Goal: Task Accomplishment & Management: Manage account settings

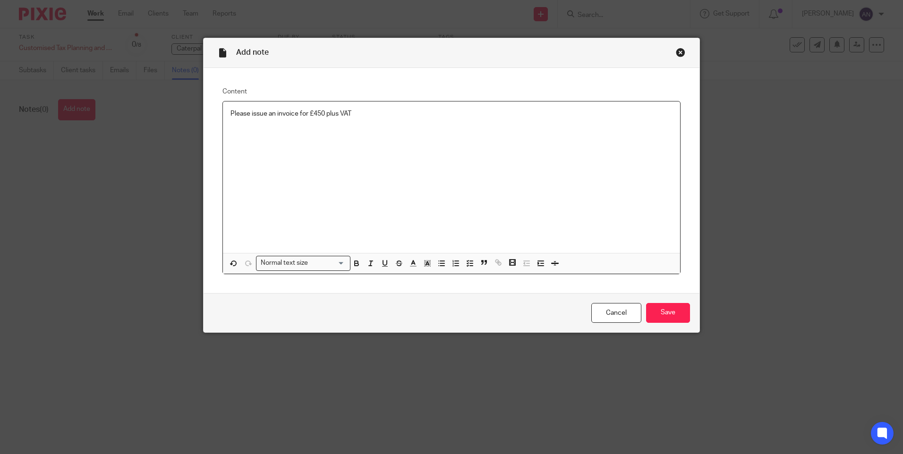
click at [356, 110] on p "Please issue an invoice for £450 plus VAT" at bounding box center [452, 113] width 442 height 9
click at [356, 112] on p "Please issue an invoice for £450 plus VAT" at bounding box center [452, 113] width 442 height 9
click at [338, 126] on div "Please issue an invoice for £450 plus VAT" at bounding box center [451, 178] width 457 height 152
click at [360, 117] on p "Please issue an invoice for £450 plus VAT" at bounding box center [452, 113] width 442 height 9
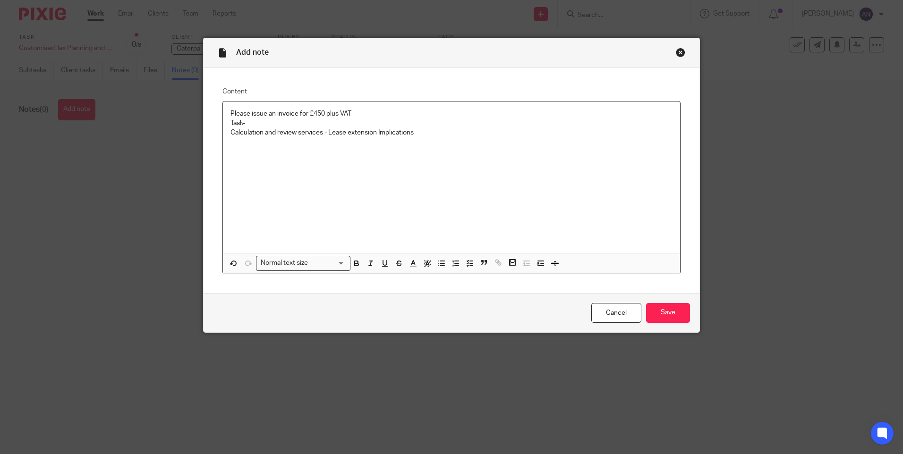
click at [376, 132] on p "Calculation and review services - Lease extension Implications" at bounding box center [452, 132] width 442 height 9
click at [419, 132] on p "Calculation and review services - Lease extension Implications" at bounding box center [452, 132] width 442 height 9
click at [668, 321] on input "Save" at bounding box center [668, 313] width 44 height 20
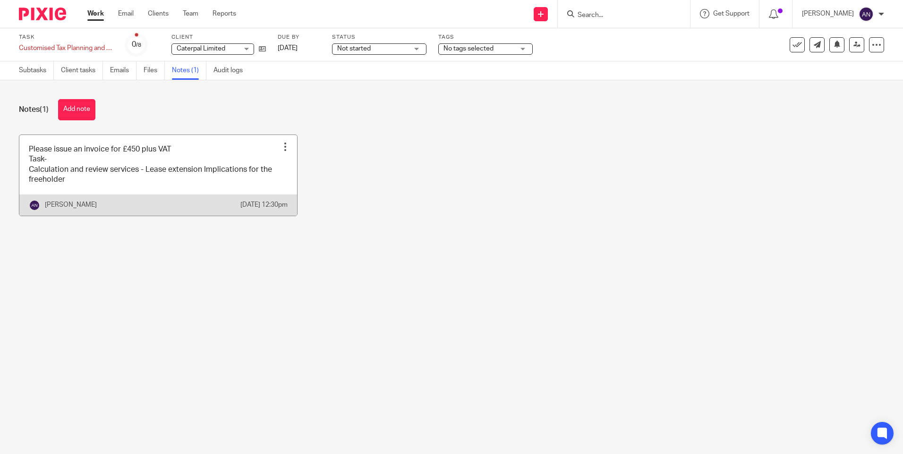
click at [269, 155] on link at bounding box center [158, 175] width 278 height 81
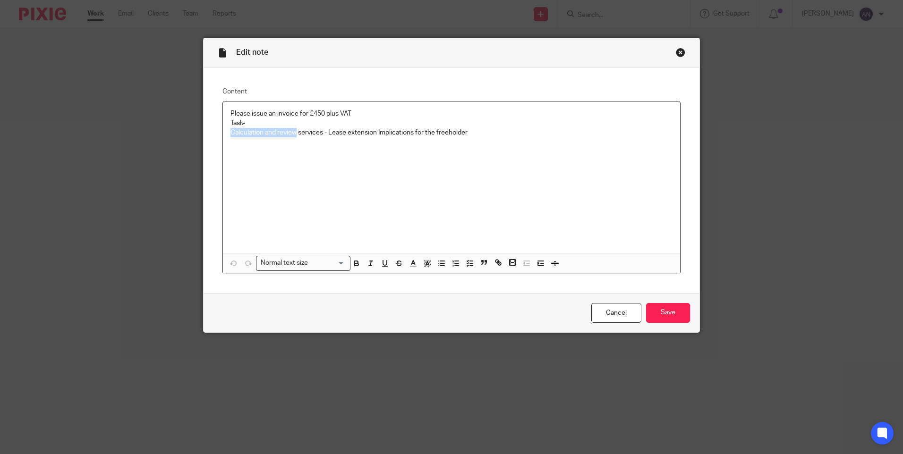
drag, startPoint x: 294, startPoint y: 132, endPoint x: 226, endPoint y: 130, distance: 67.6
click at [226, 130] on div "Please issue an invoice for £450 plus VAT Task- Calculation and review services…" at bounding box center [451, 178] width 457 height 152
click at [413, 132] on p "Customised Planning and Advisory services - Lease extension Implications for th…" at bounding box center [452, 132] width 442 height 9
click at [673, 310] on input "Save" at bounding box center [668, 313] width 44 height 20
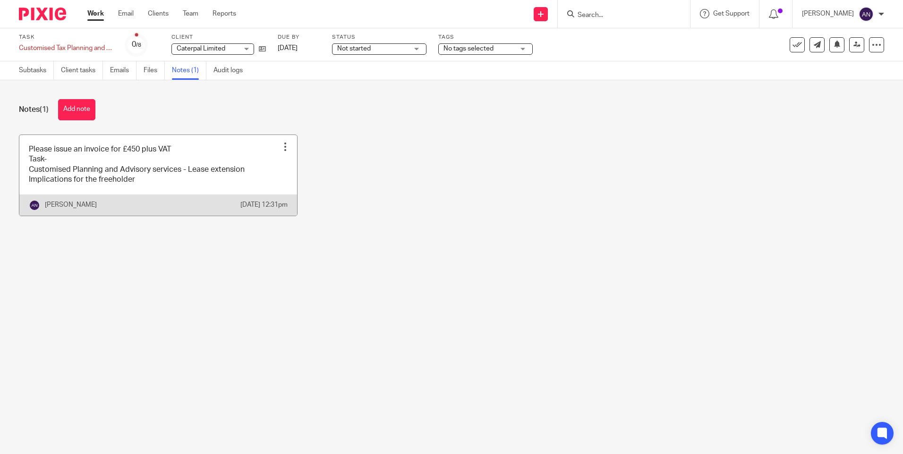
drag, startPoint x: 180, startPoint y: 195, endPoint x: 237, endPoint y: 175, distance: 60.7
click at [237, 175] on link at bounding box center [158, 175] width 278 height 81
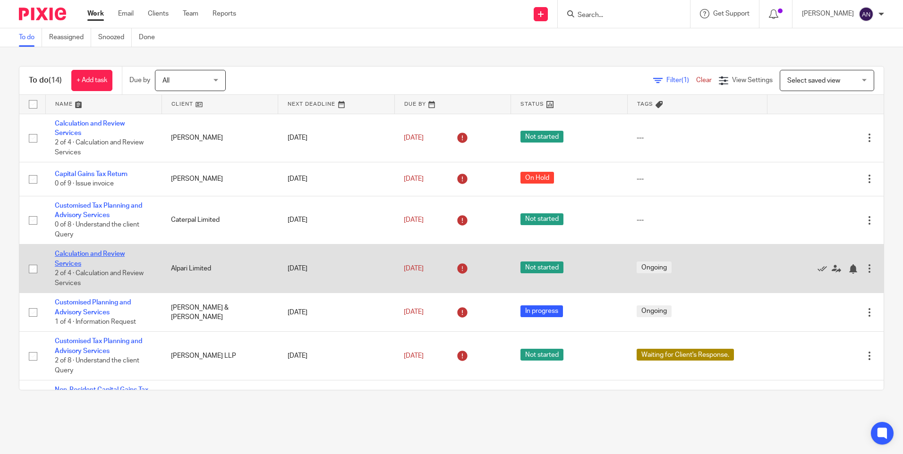
click at [102, 252] on link "Calculation and Review Services" at bounding box center [90, 259] width 70 height 16
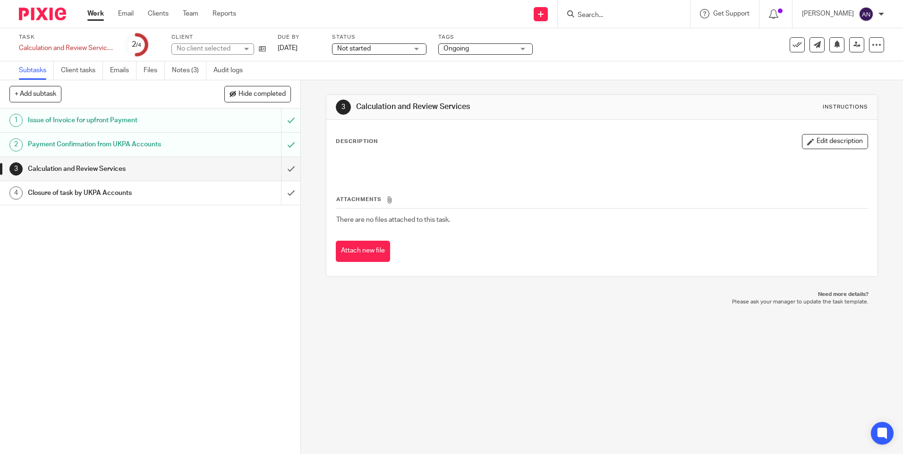
click at [172, 70] on ul "Subtasks Client tasks Emails Files Notes (3) Audit logs" at bounding box center [138, 70] width 238 height 18
click at [188, 73] on link "Notes (3)" at bounding box center [189, 70] width 34 height 18
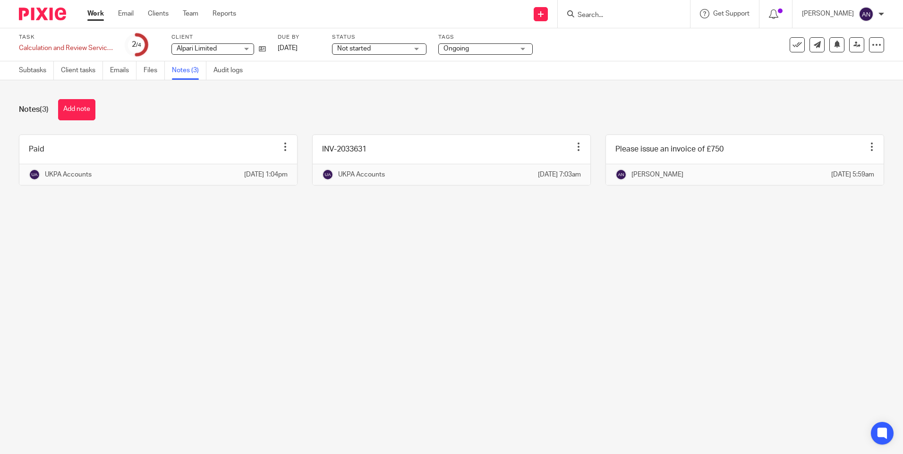
click at [366, 115] on div "Notes (3) Add note" at bounding box center [451, 109] width 865 height 21
click at [99, 50] on div "Calculation and Review Services Save Calculation and Review Services" at bounding box center [66, 47] width 94 height 9
click at [170, 103] on div "Notes (3) Add note" at bounding box center [451, 109] width 865 height 21
click at [602, 17] on input "Search" at bounding box center [619, 15] width 85 height 9
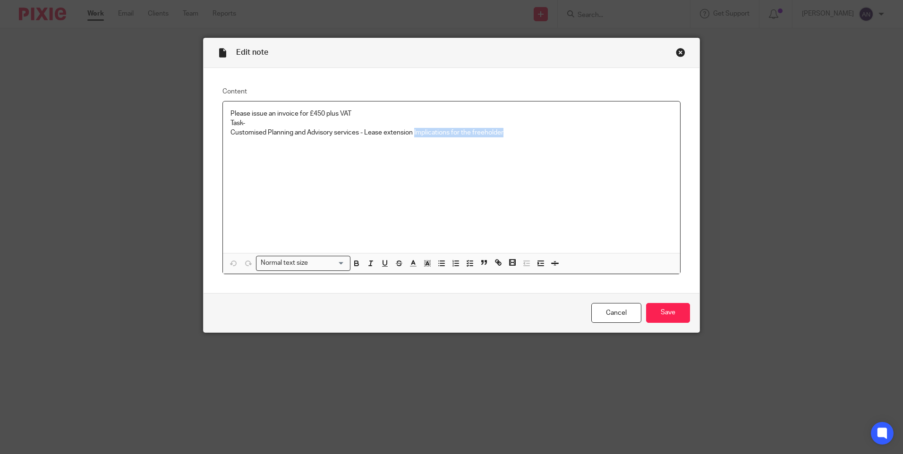
drag, startPoint x: 412, startPoint y: 133, endPoint x: 510, endPoint y: 132, distance: 97.8
click at [510, 132] on p "Customised Planning and Advisory services - Lease extension Implications for th…" at bounding box center [452, 132] width 442 height 9
click at [663, 316] on input "Save" at bounding box center [668, 313] width 44 height 20
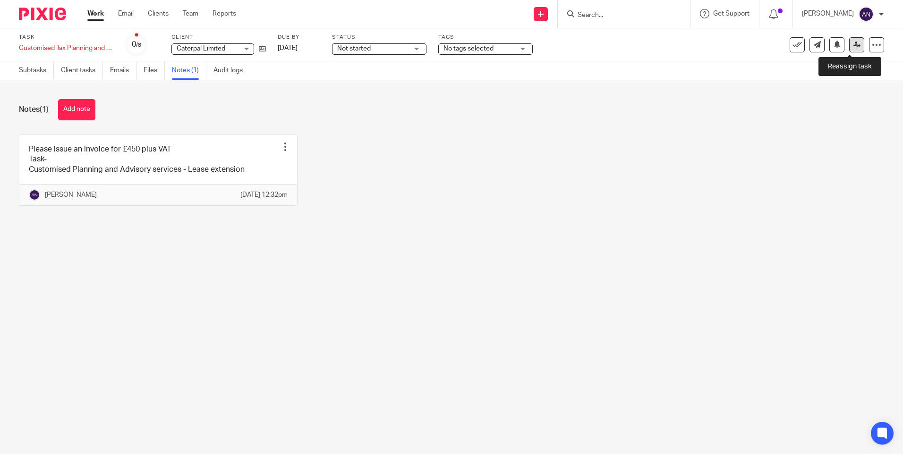
click at [854, 46] on icon at bounding box center [857, 44] width 7 height 7
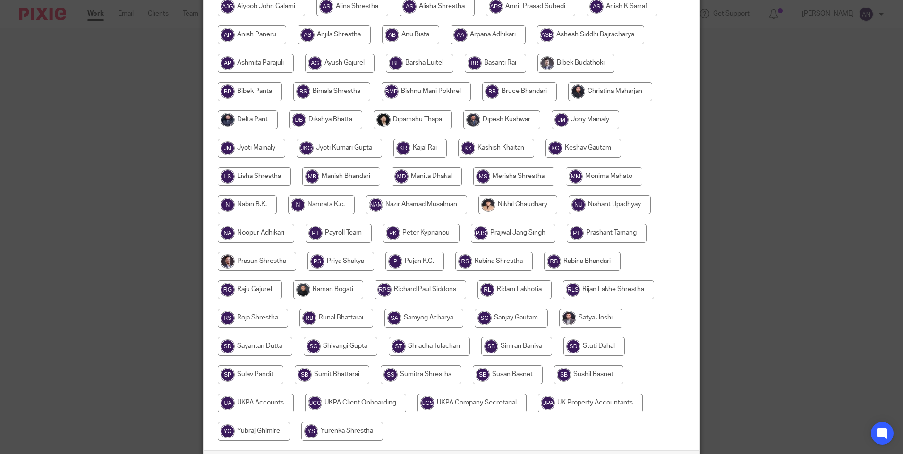
scroll to position [248, 0]
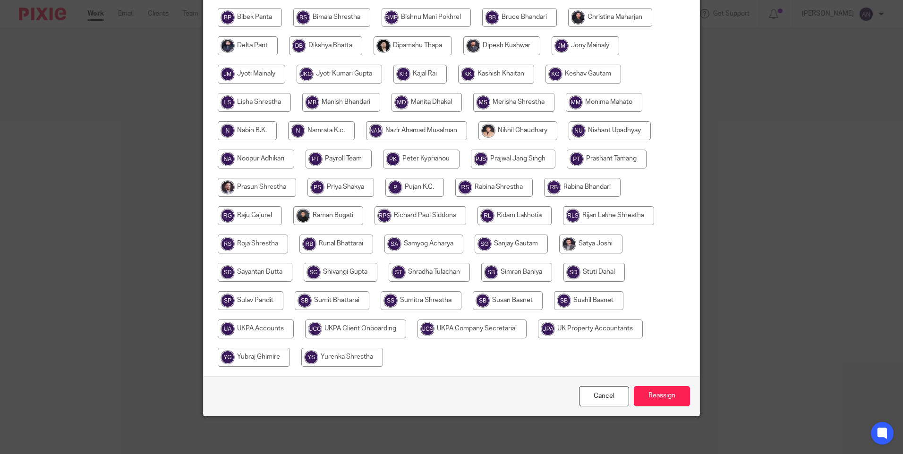
click at [289, 325] on input "radio" at bounding box center [256, 329] width 76 height 19
radio input "true"
click at [658, 388] on input "Reassign" at bounding box center [662, 396] width 56 height 20
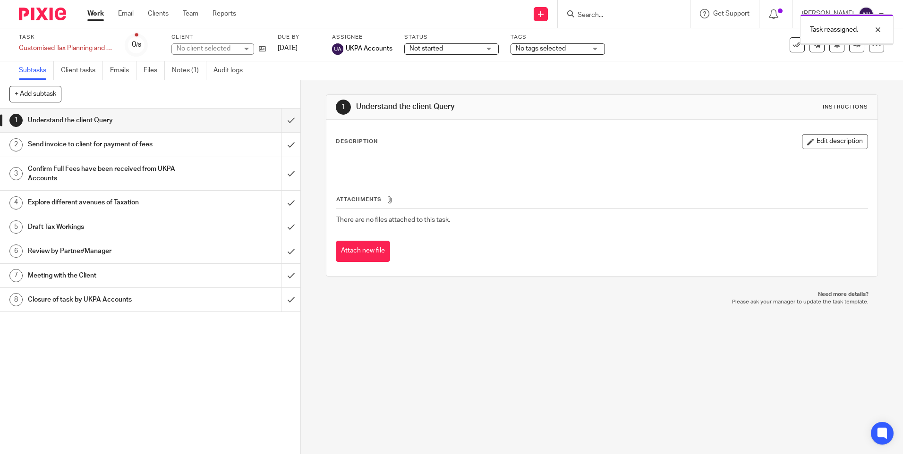
click at [531, 380] on div "1 Understand the client Query Instructions Description Edit description Attachm…" at bounding box center [602, 267] width 602 height 374
click at [531, 382] on div "1 Understand the client Query Instructions Description Edit description Attachm…" at bounding box center [602, 267] width 602 height 374
